Goal: Navigation & Orientation: Find specific page/section

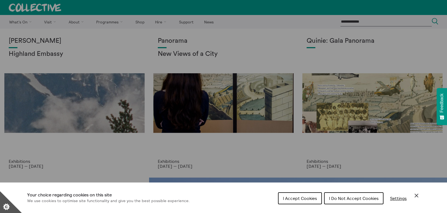
click at [416, 196] on icon "Close Cookie Control" at bounding box center [417, 196] width 4 height 4
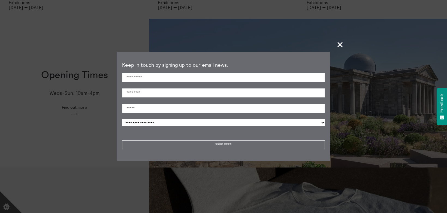
scroll to position [160, 0]
click at [339, 46] on span "+" at bounding box center [341, 45] width 16 height 16
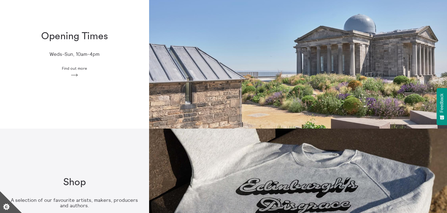
scroll to position [169, 0]
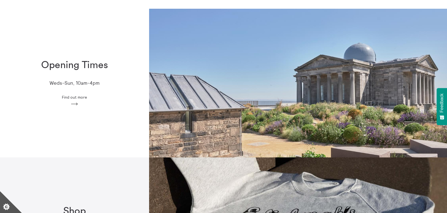
click at [89, 109] on div "Opening Times Weds-Sun, 10am-4pm Find out more Arrow" at bounding box center [74, 83] width 149 height 64
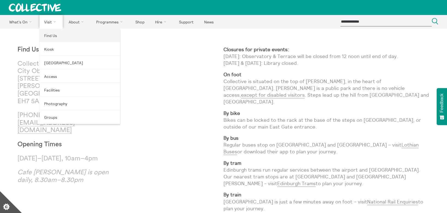
click at [74, 34] on link "Find Us" at bounding box center [80, 36] width 80 height 14
click at [61, 46] on link "Kiosk" at bounding box center [80, 49] width 80 height 14
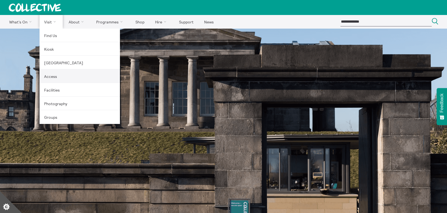
click at [86, 73] on link "Access" at bounding box center [80, 77] width 80 height 14
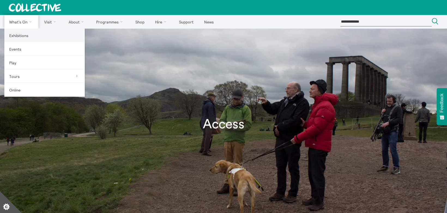
click at [20, 35] on link "Exhibitions" at bounding box center [44, 36] width 80 height 14
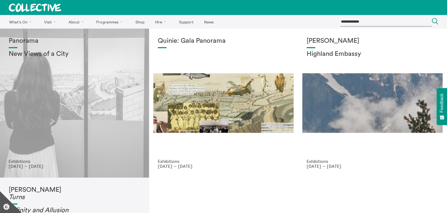
click at [100, 83] on div "Panorama New Views of a City" at bounding box center [75, 98] width 132 height 122
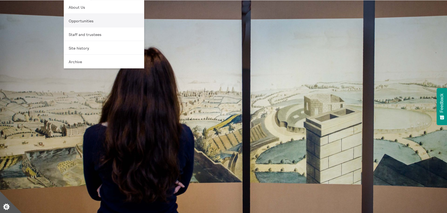
scroll to position [32, 0]
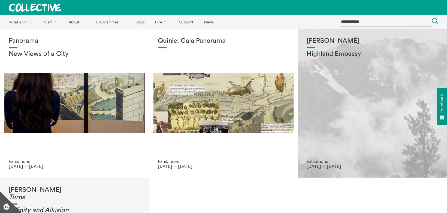
click at [328, 107] on div "Shen Xin Highland Embassy" at bounding box center [373, 98] width 132 height 122
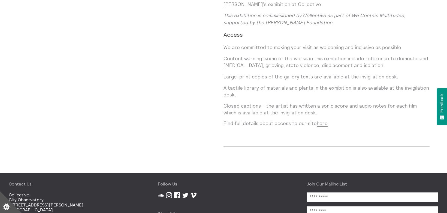
scroll to position [684, 0]
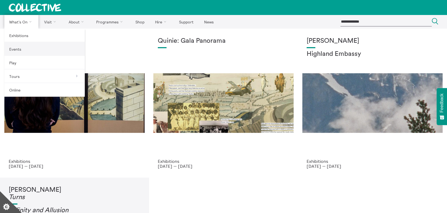
click at [20, 47] on link "Events" at bounding box center [44, 49] width 80 height 14
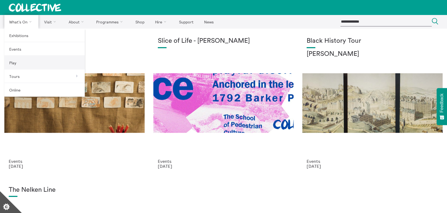
click at [20, 67] on link "Play" at bounding box center [44, 63] width 80 height 14
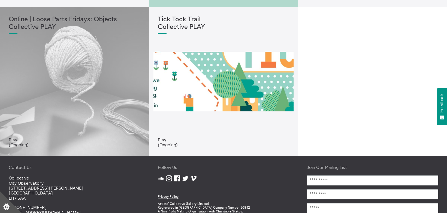
scroll to position [470, 0]
